Goal: Transaction & Acquisition: Book appointment/travel/reservation

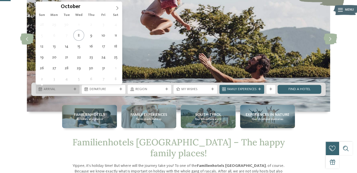
click at [74, 91] on div "Arrival" at bounding box center [58, 89] width 44 height 9
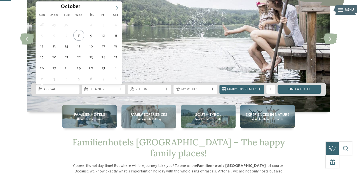
click at [116, 9] on icon at bounding box center [117, 8] width 2 height 4
type input "****"
click at [116, 9] on icon at bounding box center [117, 8] width 4 height 4
click at [116, 9] on icon at bounding box center [117, 8] width 2 height 4
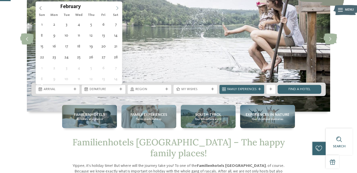
type div "14.02.2026"
type input "****"
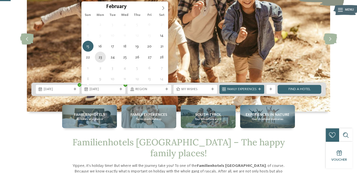
type div "23.02.2026"
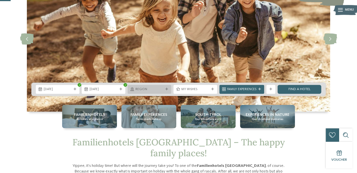
click at [165, 91] on div "Region" at bounding box center [149, 89] width 44 height 9
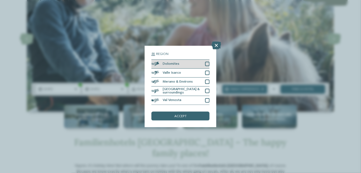
click at [209, 63] on div at bounding box center [207, 64] width 4 height 4
click at [190, 115] on div "accept" at bounding box center [180, 116] width 58 height 9
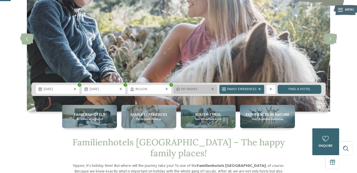
click at [197, 91] on span "My wishes" at bounding box center [195, 89] width 28 height 4
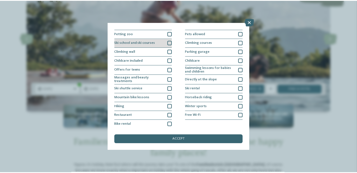
scroll to position [61, 0]
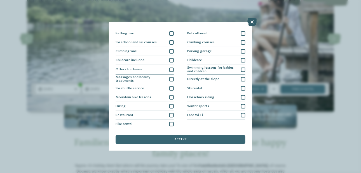
click at [255, 22] on icon at bounding box center [252, 22] width 10 height 8
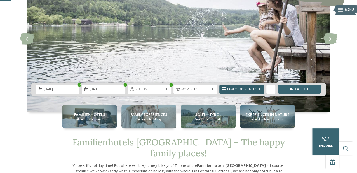
click at [261, 92] on div "Family Experiences" at bounding box center [241, 89] width 45 height 9
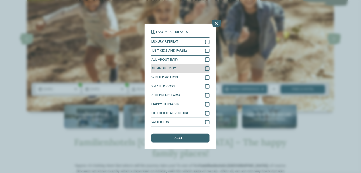
click at [208, 67] on div at bounding box center [207, 69] width 4 height 4
click at [180, 140] on span "accept" at bounding box center [180, 139] width 12 height 4
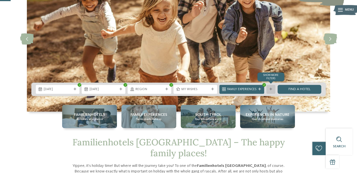
click at [271, 91] on div "Show more filters" at bounding box center [270, 89] width 9 height 9
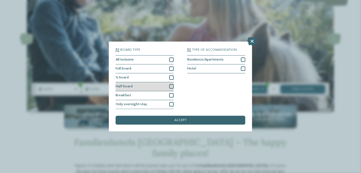
click at [171, 89] on div at bounding box center [171, 86] width 4 height 4
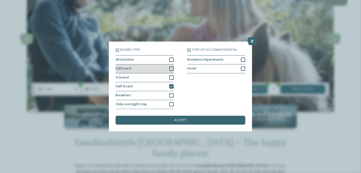
click at [172, 68] on div at bounding box center [171, 69] width 4 height 4
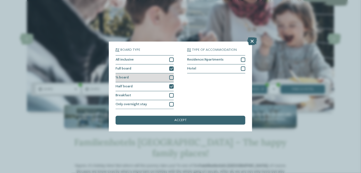
click at [171, 77] on div at bounding box center [171, 77] width 4 height 4
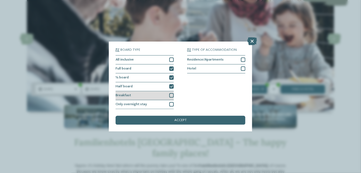
click at [170, 96] on div at bounding box center [171, 95] width 4 height 4
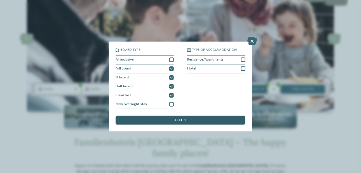
click at [164, 119] on div "accept" at bounding box center [180, 120] width 130 height 9
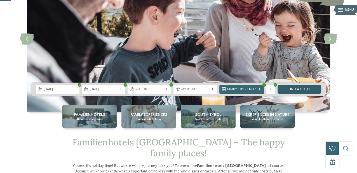
click at [300, 90] on link "Find a hotel" at bounding box center [299, 89] width 44 height 9
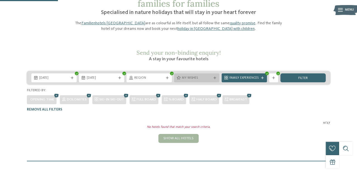
click at [215, 77] on icon at bounding box center [214, 78] width 3 height 3
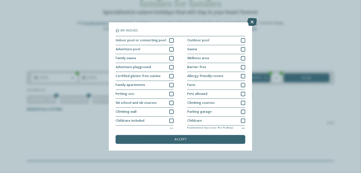
click at [250, 23] on icon at bounding box center [252, 22] width 10 height 8
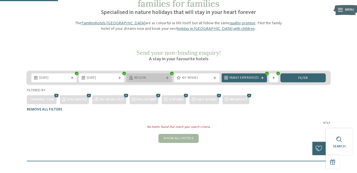
click at [161, 76] on span "Region" at bounding box center [149, 78] width 30 height 4
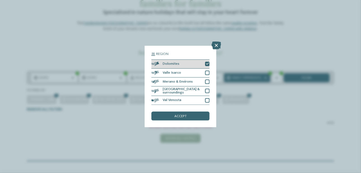
click at [205, 64] on div at bounding box center [207, 64] width 4 height 4
click at [193, 118] on div "accept" at bounding box center [180, 116] width 58 height 9
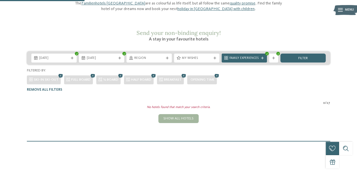
scroll to position [44, 0]
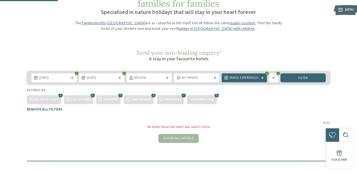
click at [186, 93] on icon at bounding box center [183, 96] width 7 height 6
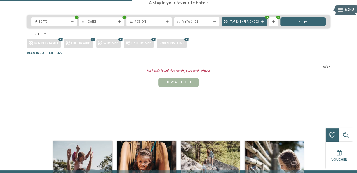
scroll to position [99, 0]
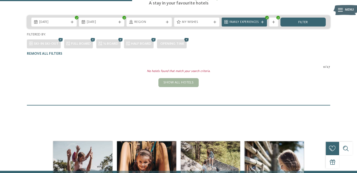
click at [188, 37] on icon at bounding box center [186, 40] width 7 height 6
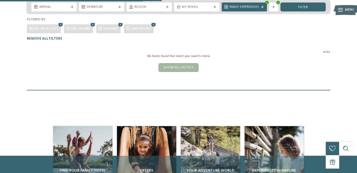
scroll to position [72, 0]
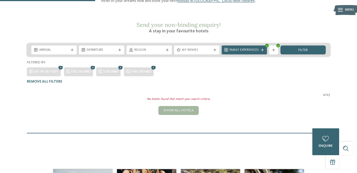
click at [153, 65] on icon at bounding box center [153, 68] width 7 height 6
click at [120, 65] on icon at bounding box center [120, 68] width 7 height 6
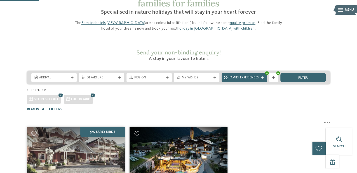
scroll to position [44, 0]
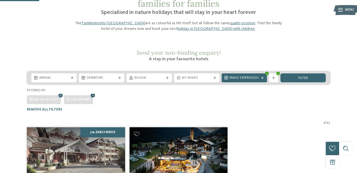
click at [92, 93] on icon at bounding box center [92, 96] width 7 height 6
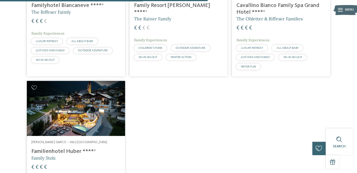
scroll to position [519, 0]
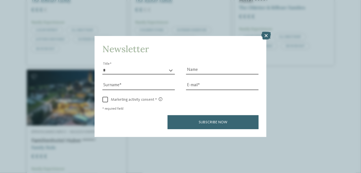
click at [264, 37] on icon at bounding box center [266, 36] width 10 height 8
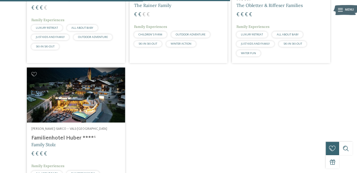
click at [84, 135] on h4 "Familienhotel Huber ****ˢ" at bounding box center [75, 138] width 89 height 7
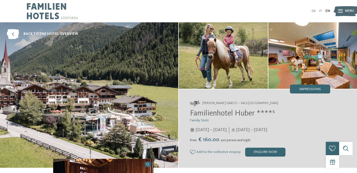
drag, startPoint x: 0, startPoint y: 0, endPoint x: 298, endPoint y: 139, distance: 328.8
click at [298, 139] on div "from € 160.00 per person and night" at bounding box center [260, 140] width 140 height 6
click at [202, 115] on span "Familienhotel Huber ****ˢ" at bounding box center [232, 114] width 85 height 8
click at [203, 115] on span "Familienhotel Huber ****ˢ" at bounding box center [232, 114] width 85 height 8
copy span "Familienhotel"
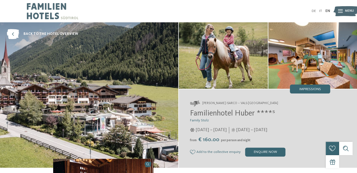
click at [248, 115] on span "Familienhotel Huber ****ˢ" at bounding box center [232, 114] width 85 height 8
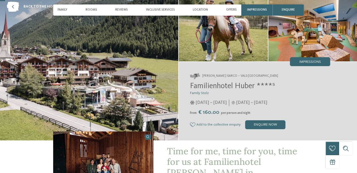
scroll to position [28, 0]
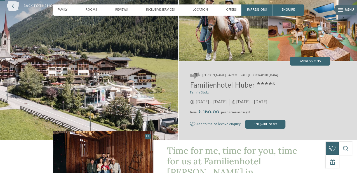
click at [16, 6] on icon at bounding box center [13, 6] width 12 height 10
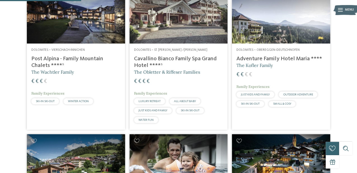
scroll to position [183, 0]
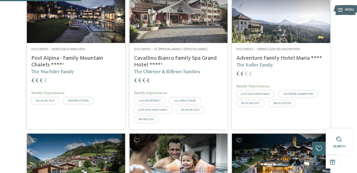
click at [184, 69] on span "The Obletter & Riffeser Families" at bounding box center [167, 72] width 66 height 6
